Goal: Transaction & Acquisition: Book appointment/travel/reservation

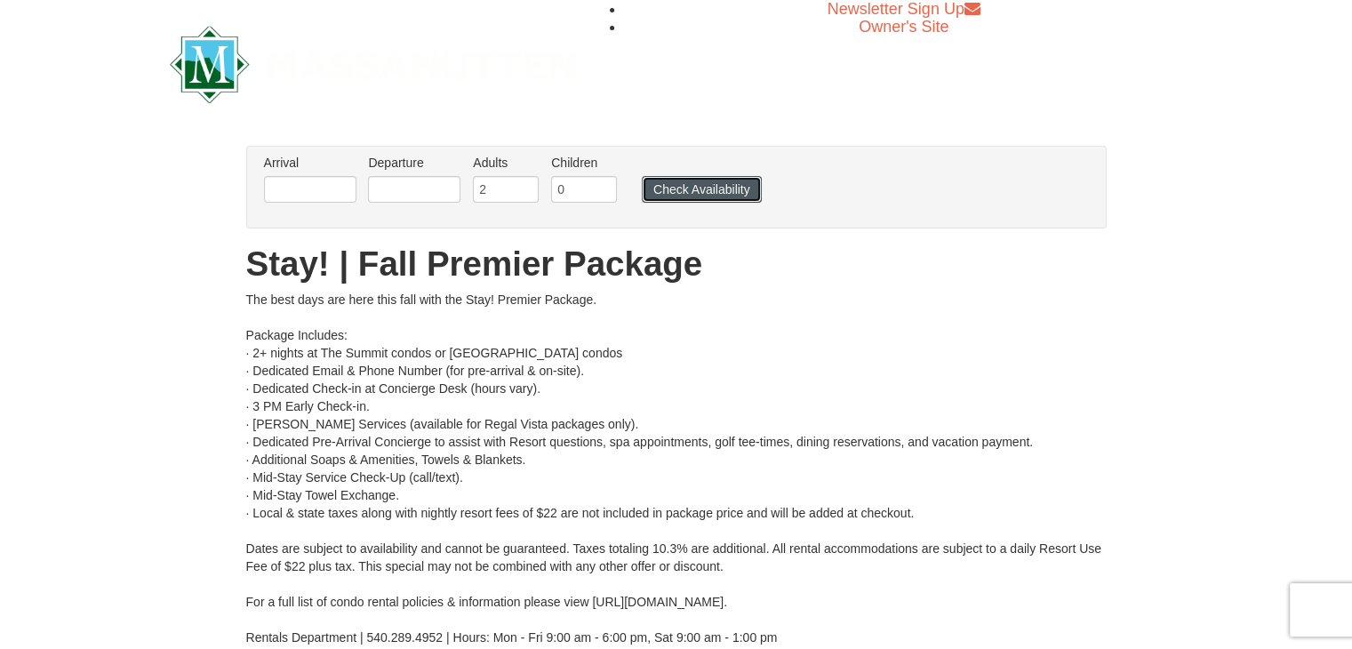
click at [711, 189] on button "Check Availability" at bounding box center [702, 189] width 120 height 27
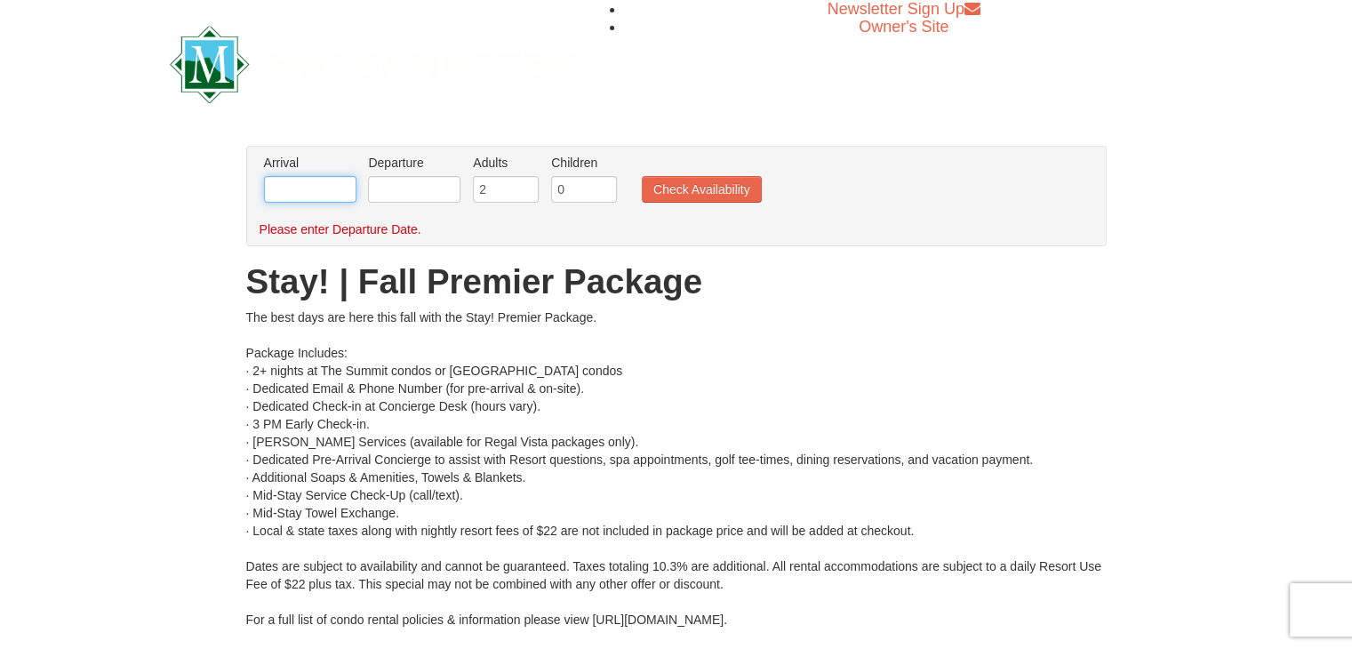
click at [319, 195] on input "text" at bounding box center [310, 189] width 92 height 27
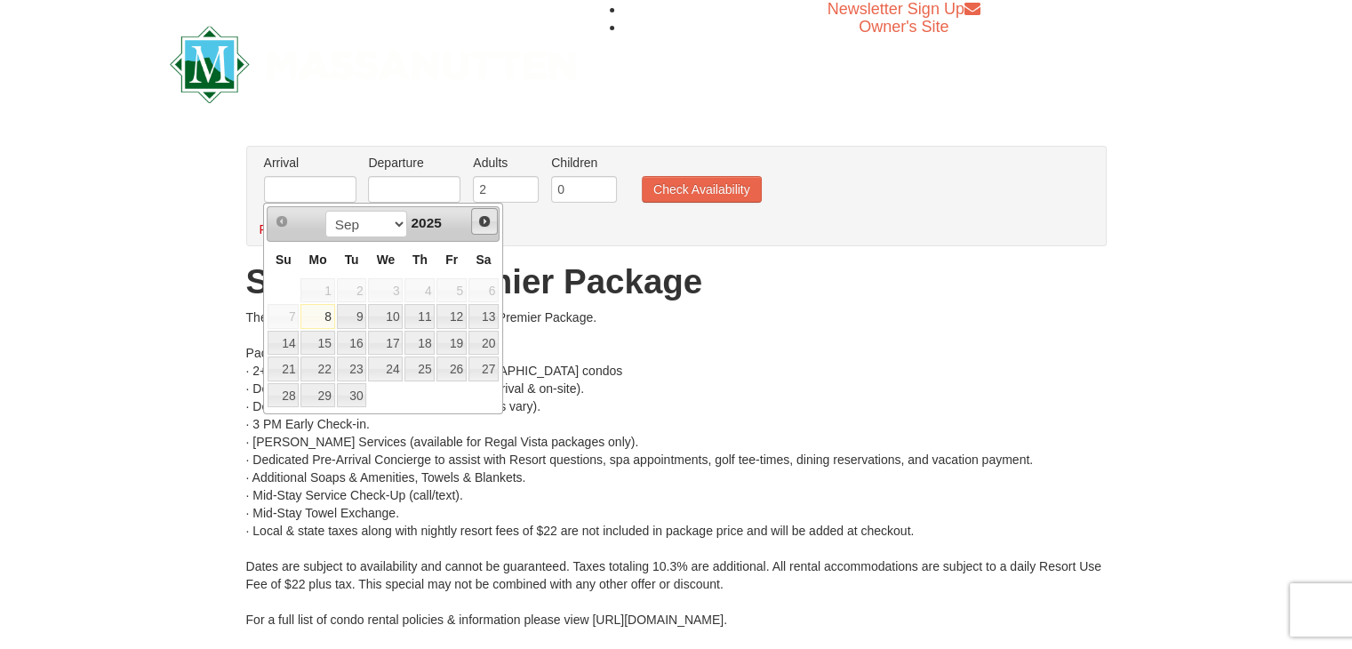
click at [485, 222] on span "Next" at bounding box center [484, 221] width 14 height 14
click at [318, 315] on link "6" at bounding box center [317, 316] width 34 height 25
type input "[DATE]"
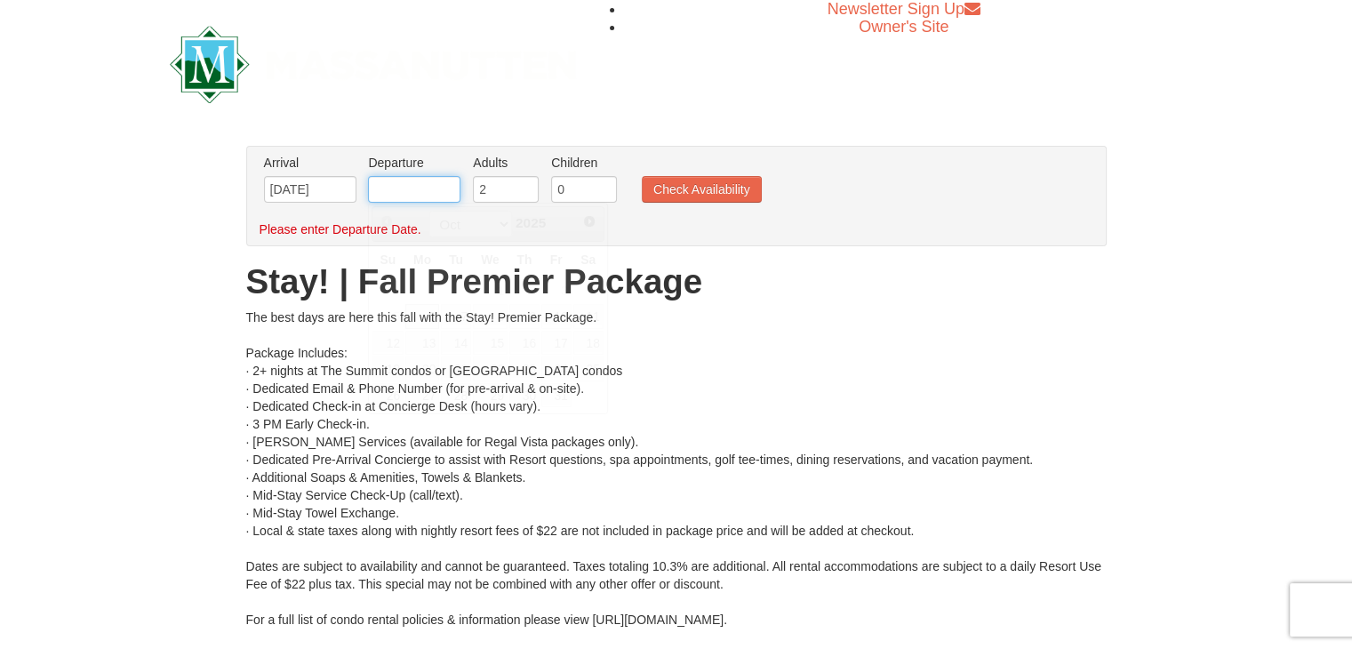
click at [412, 182] on input "text" at bounding box center [414, 189] width 92 height 27
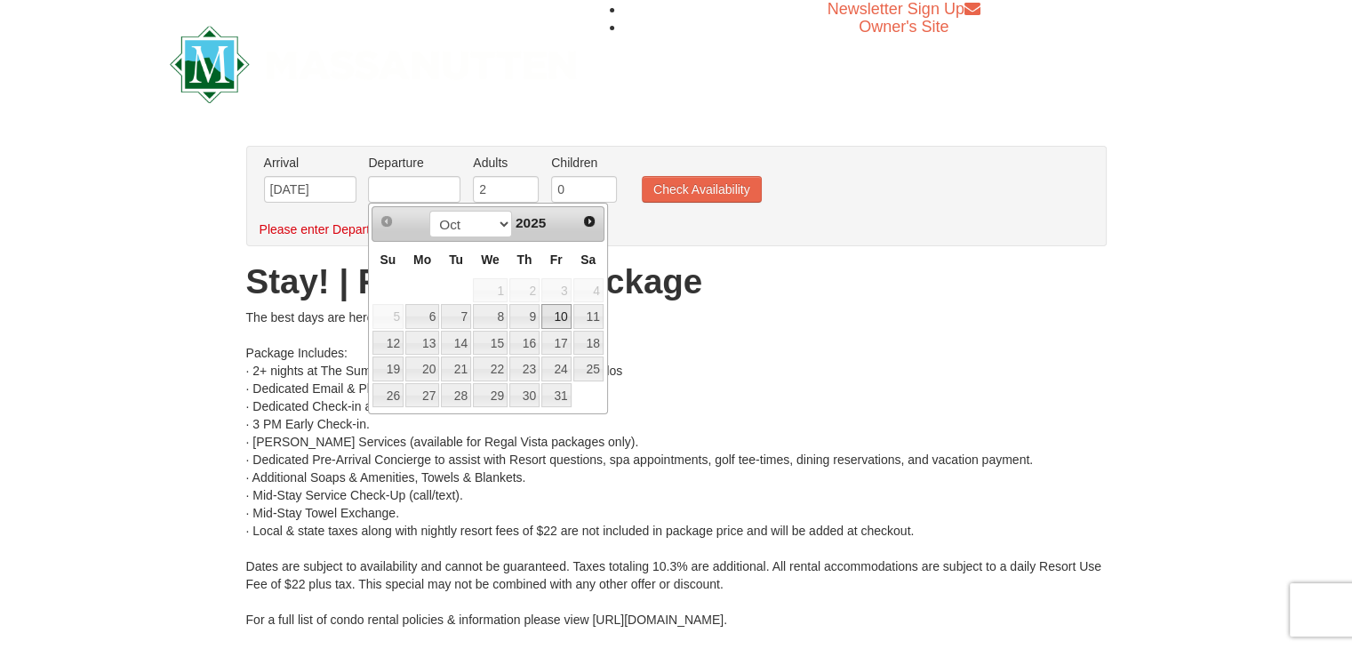
click at [556, 310] on link "10" at bounding box center [556, 316] width 30 height 25
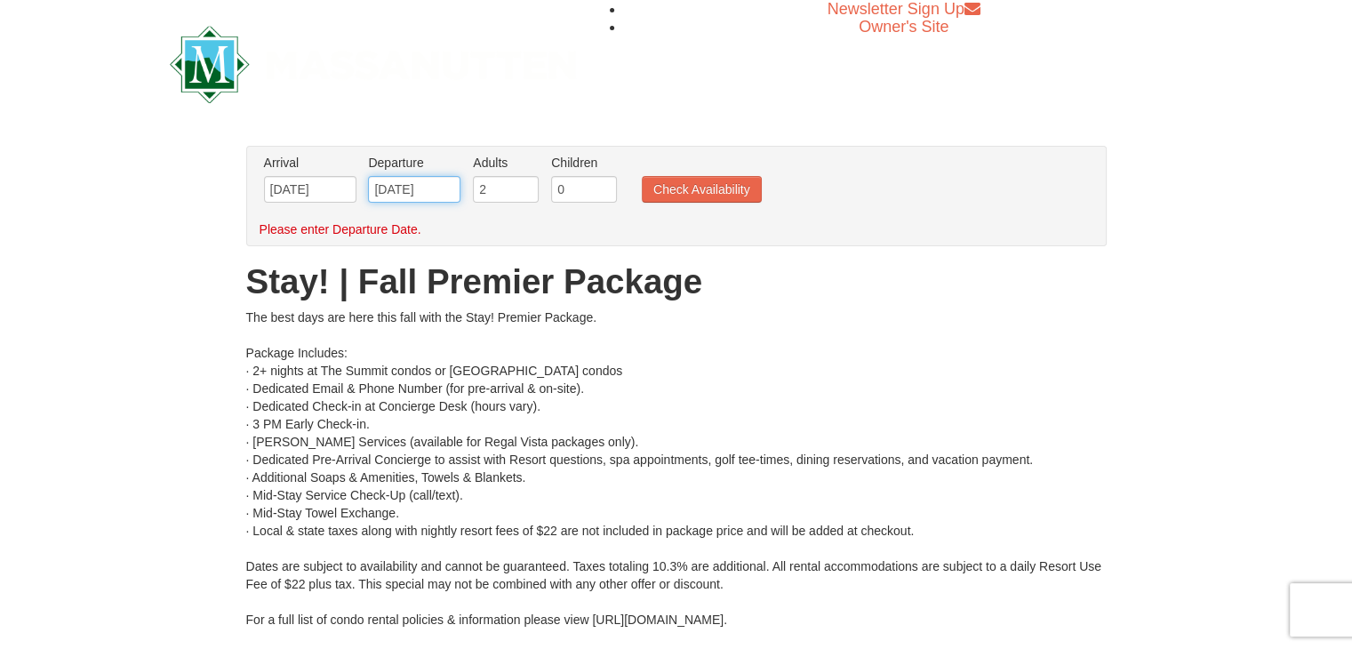
click at [442, 193] on input "[DATE]" at bounding box center [414, 189] width 92 height 27
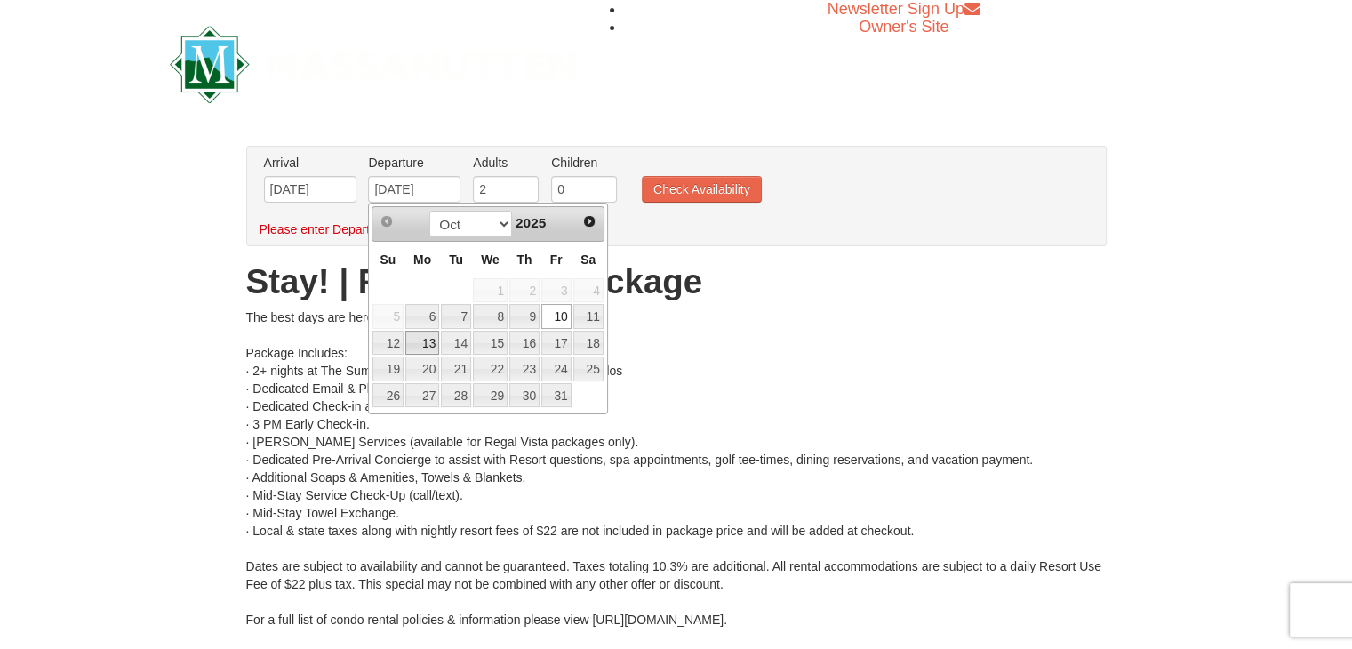
click at [427, 345] on link "13" at bounding box center [422, 343] width 34 height 25
type input "[DATE]"
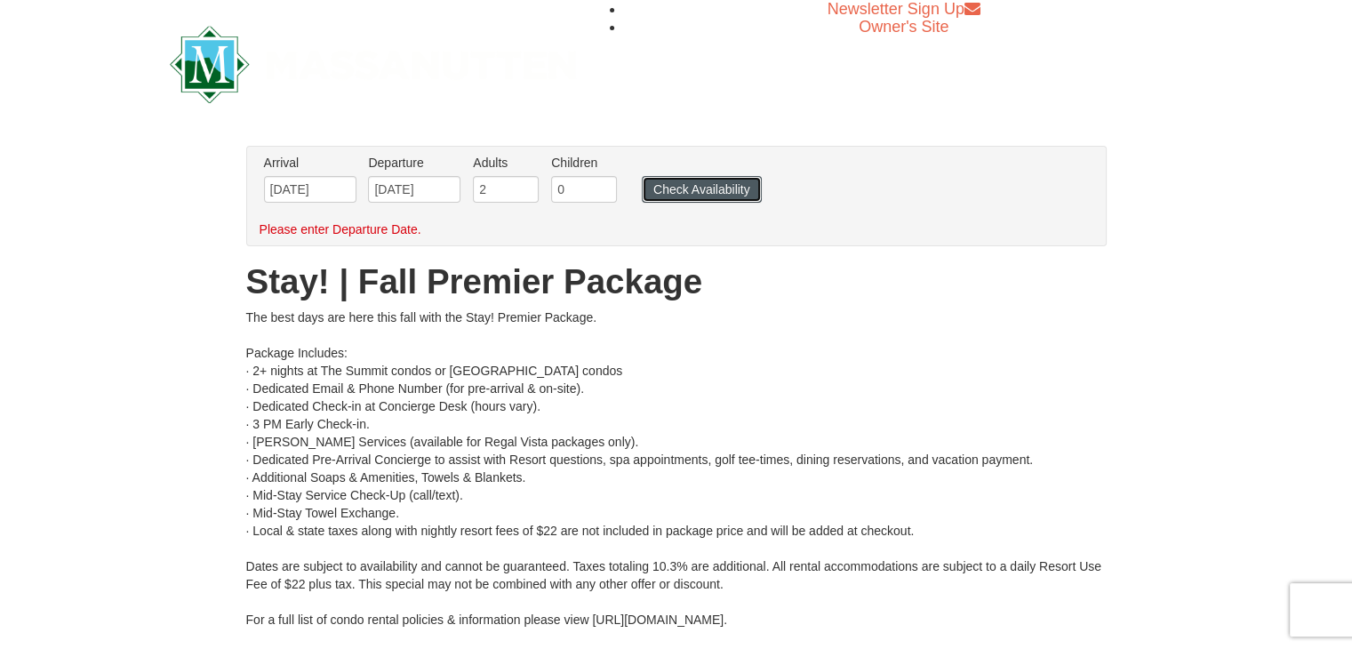
click at [729, 196] on button "Check Availability" at bounding box center [702, 189] width 120 height 27
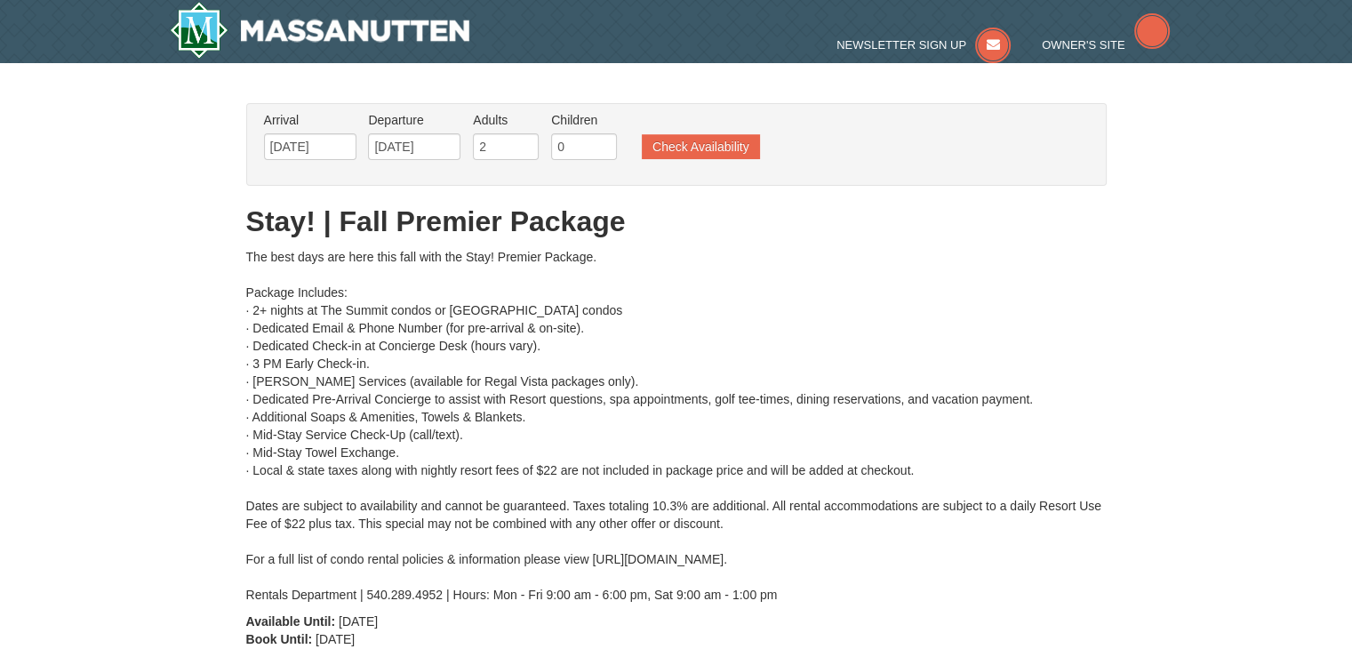
type input "[DATE]"
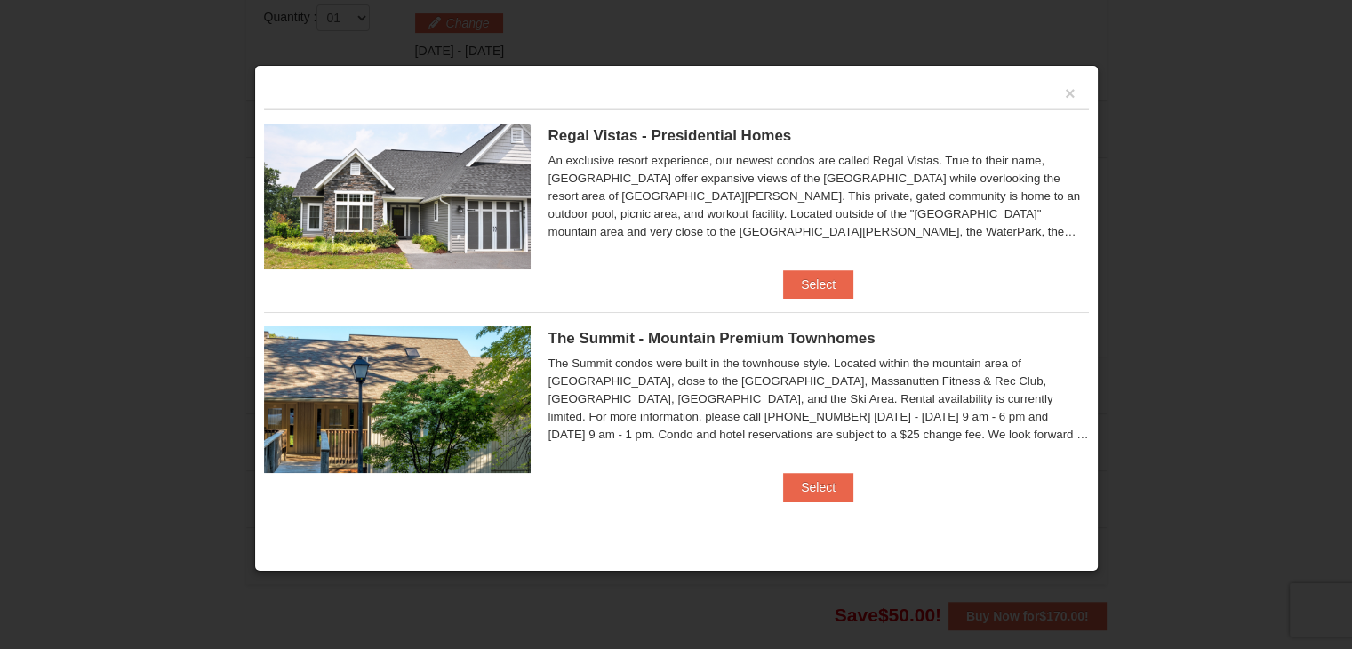
scroll to position [755, 0]
click at [796, 485] on button "Select" at bounding box center [818, 487] width 70 height 28
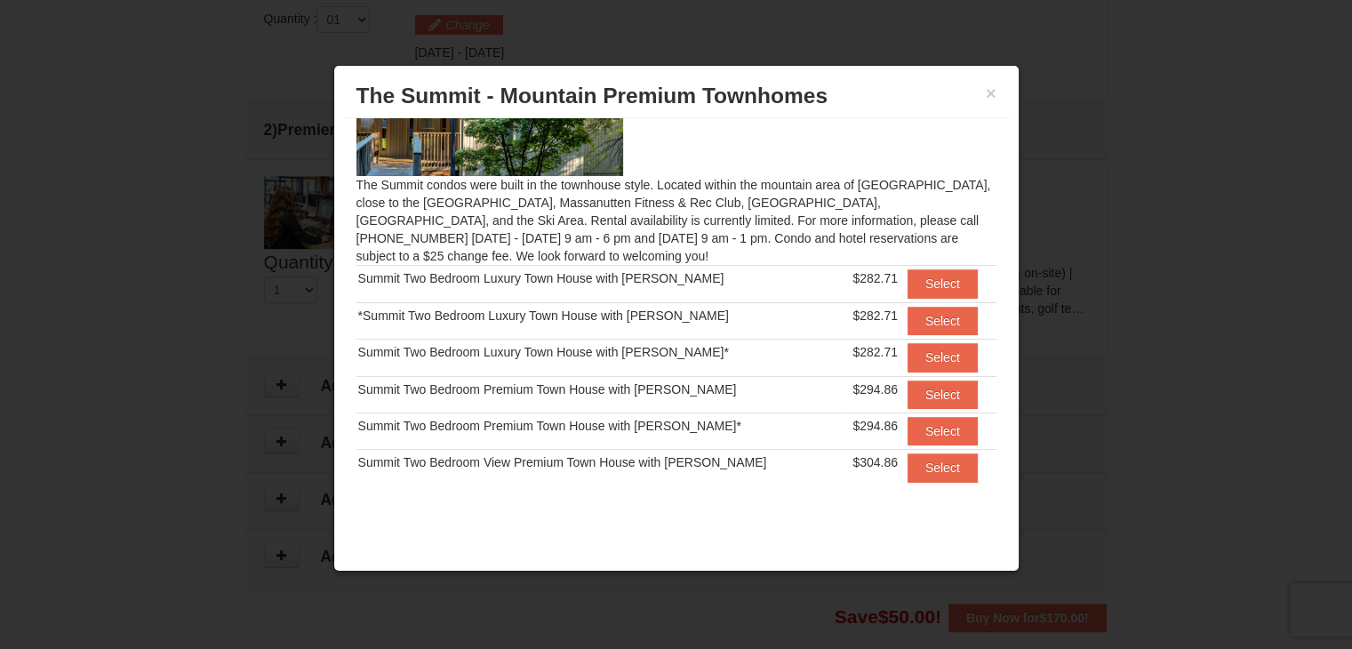
scroll to position [107, 0]
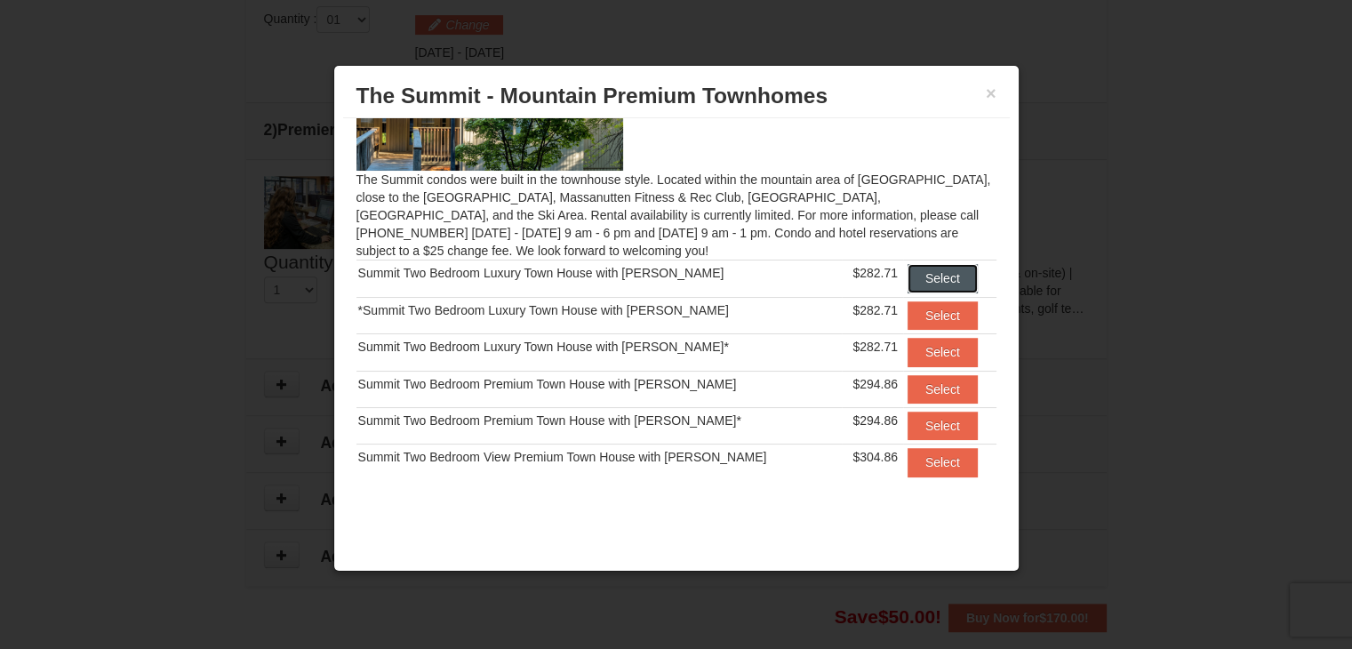
click at [917, 275] on button "Select" at bounding box center [943, 278] width 70 height 28
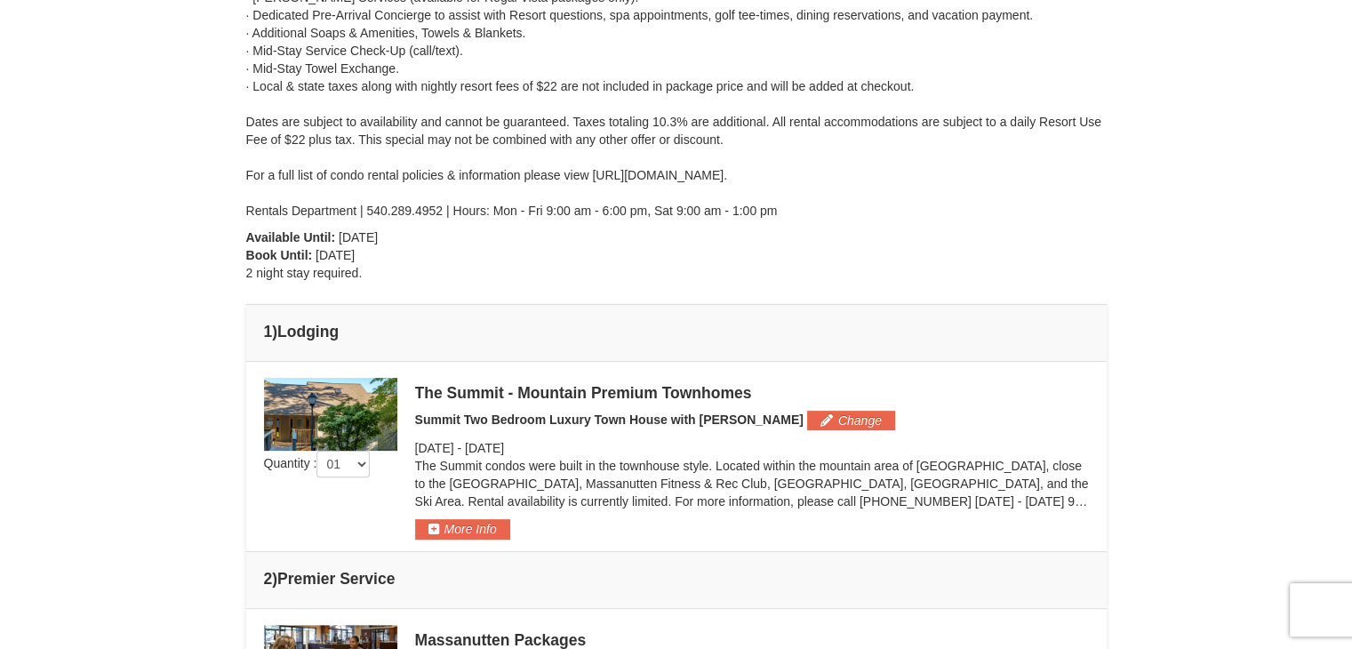
scroll to position [0, 0]
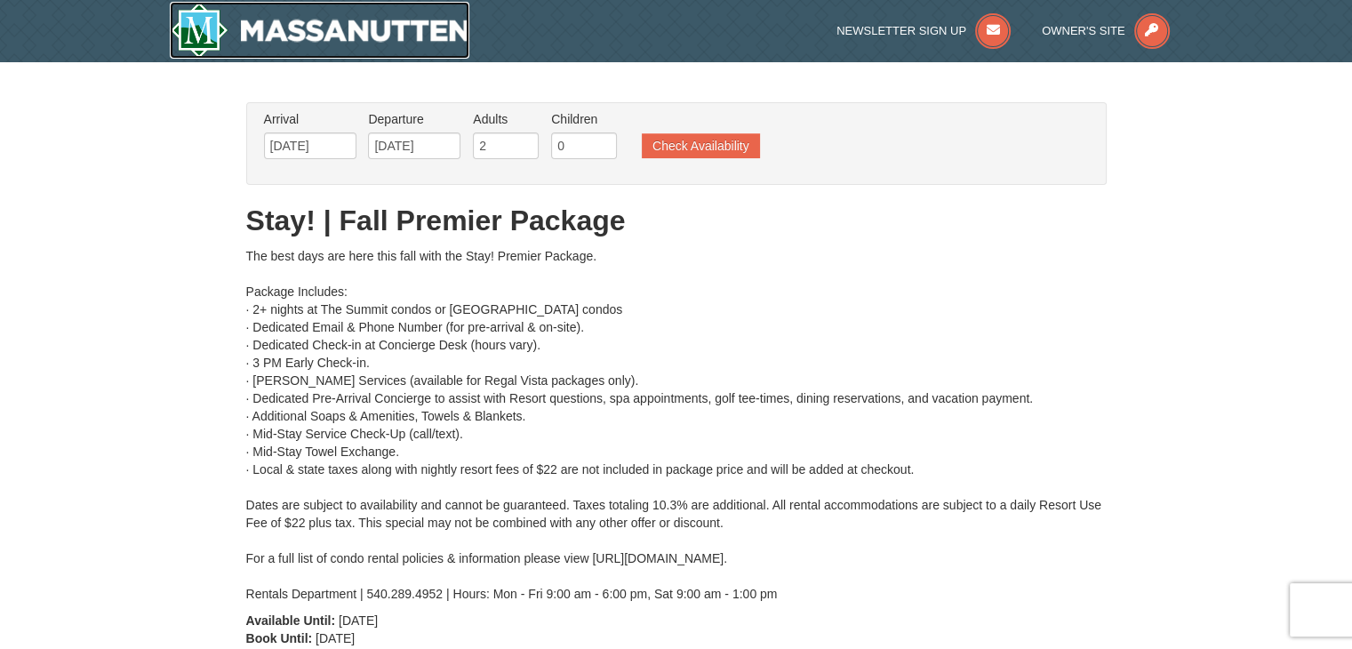
click at [324, 26] on img at bounding box center [320, 30] width 300 height 57
